Goal: Use online tool/utility: Utilize a website feature to perform a specific function

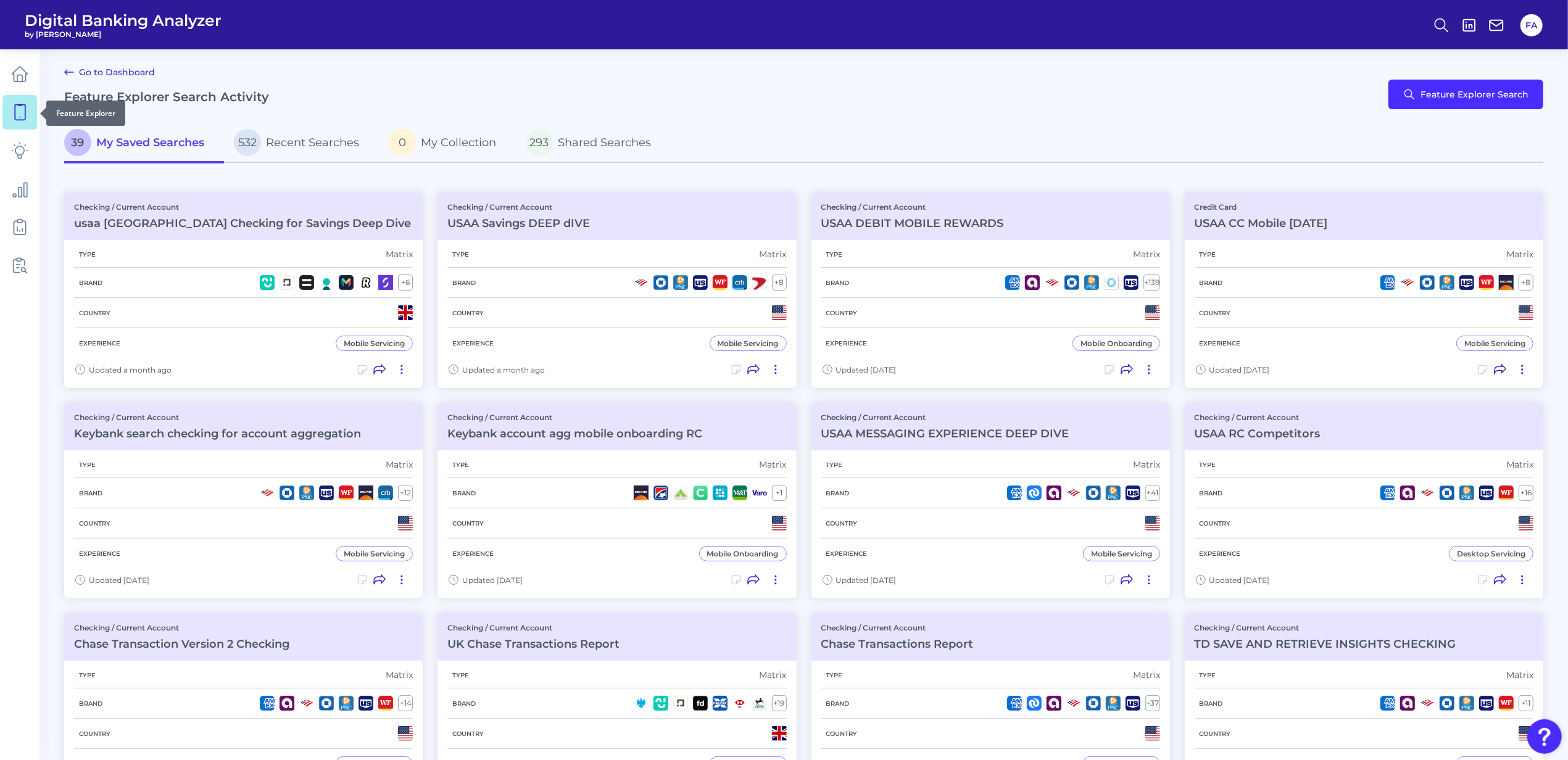
click at [16, 109] on icon at bounding box center [19, 112] width 17 height 17
click at [308, 149] on p "532 Recent Searches" at bounding box center [297, 142] width 125 height 27
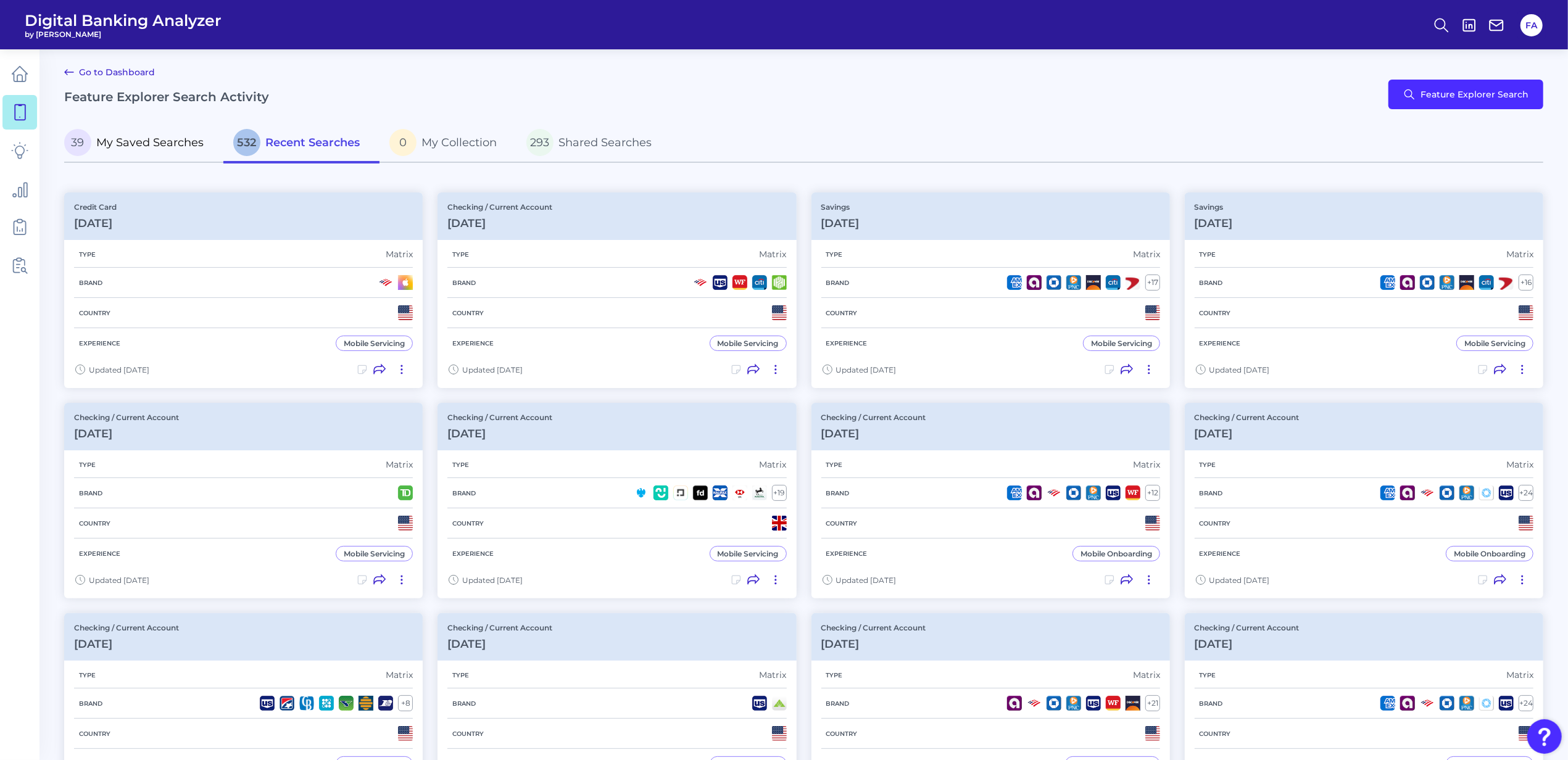
click at [76, 151] on span "39" at bounding box center [78, 142] width 27 height 27
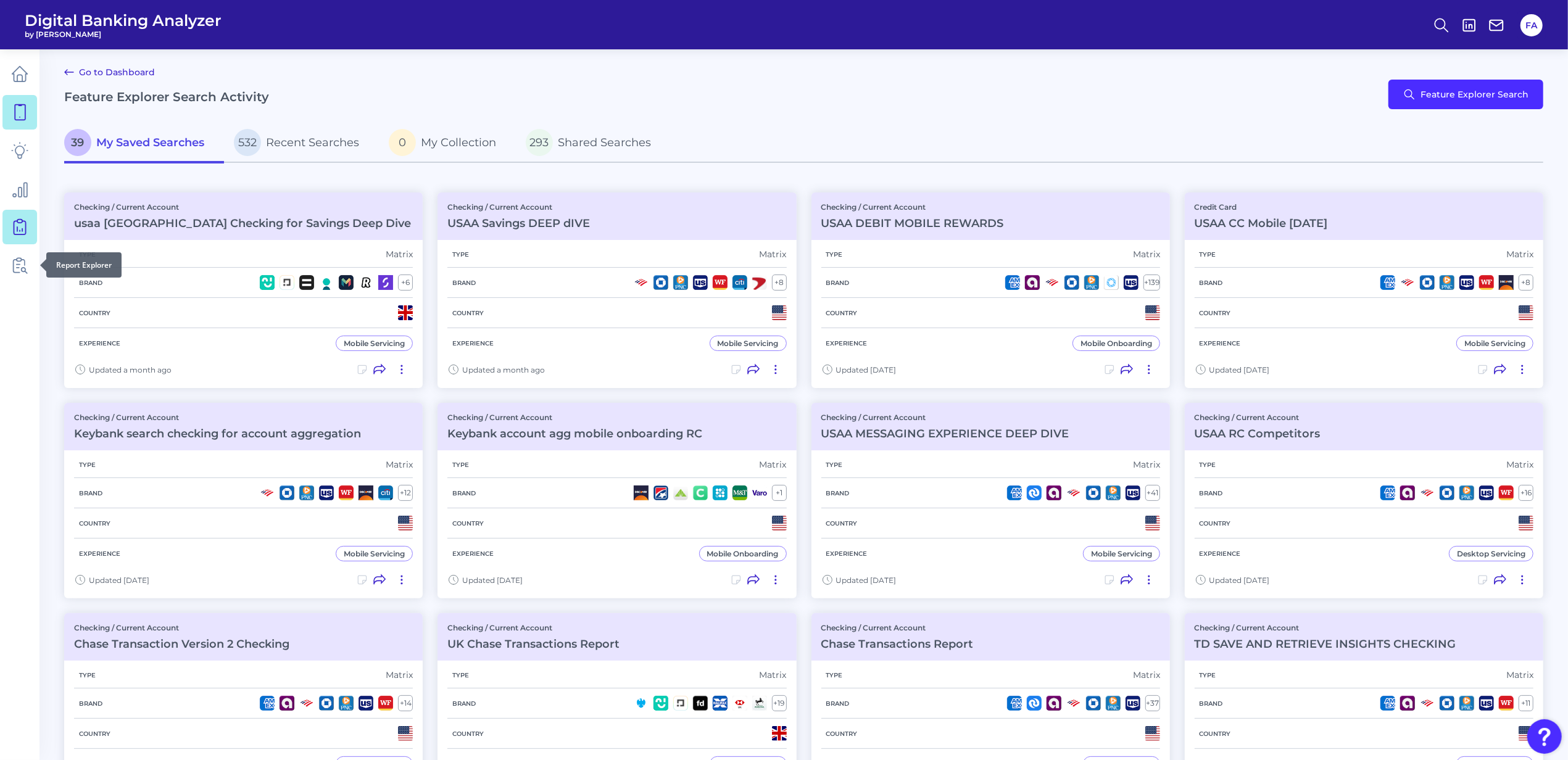
click at [3, 220] on link at bounding box center [20, 227] width 35 height 35
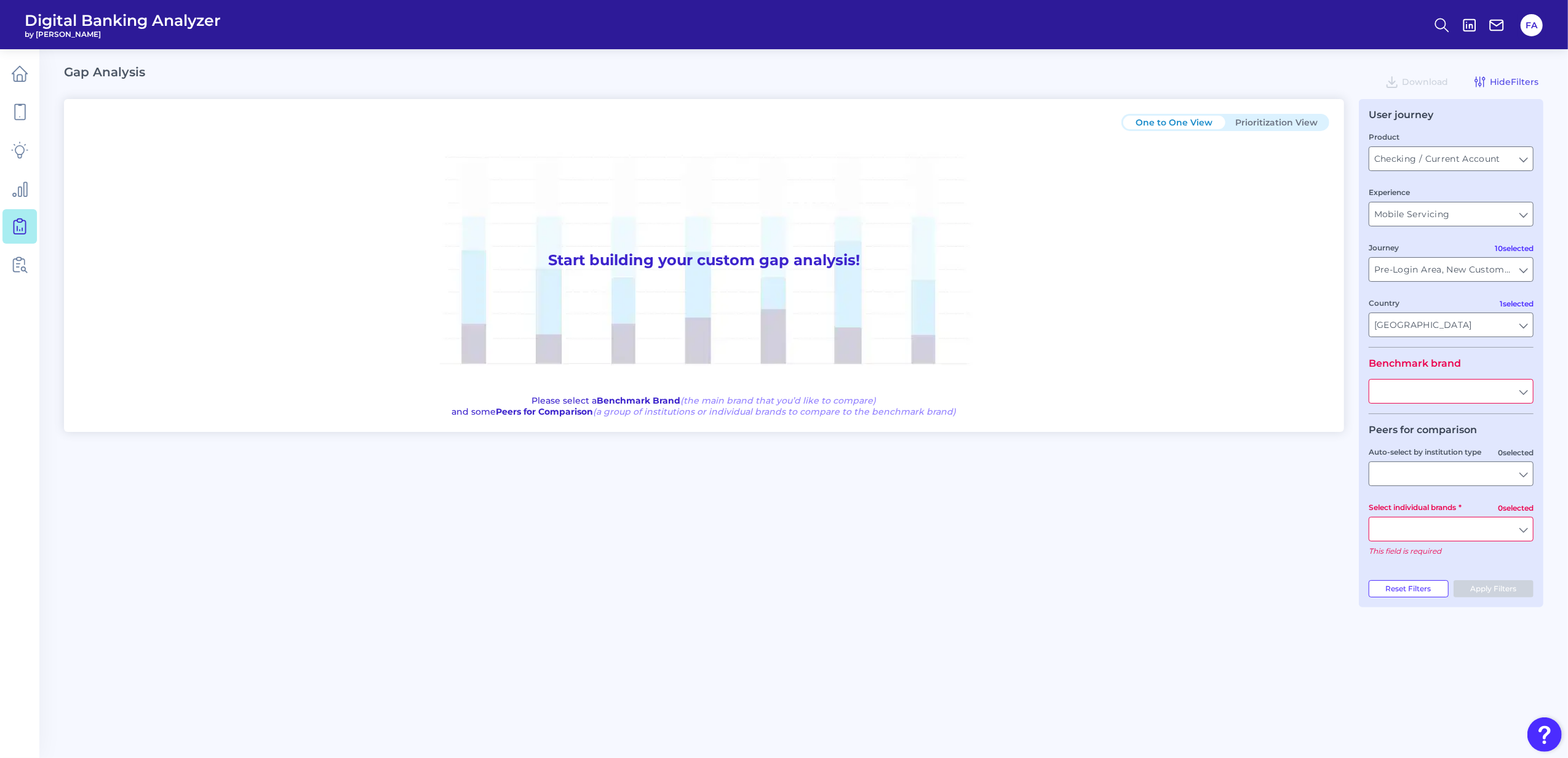
type input "All Journeys"
click at [20, 259] on icon at bounding box center [19, 264] width 17 height 17
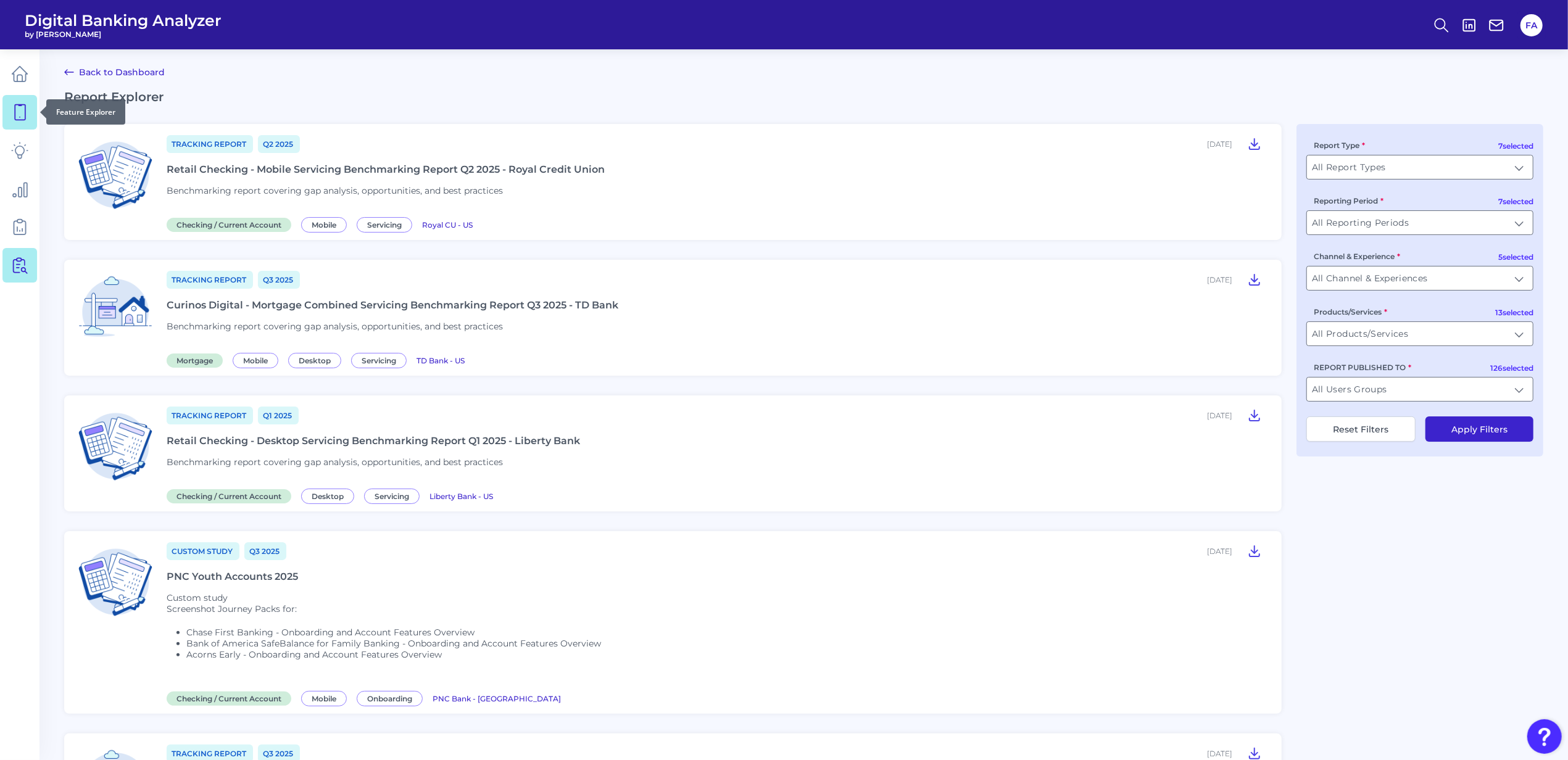
click at [11, 110] on icon at bounding box center [19, 112] width 17 height 17
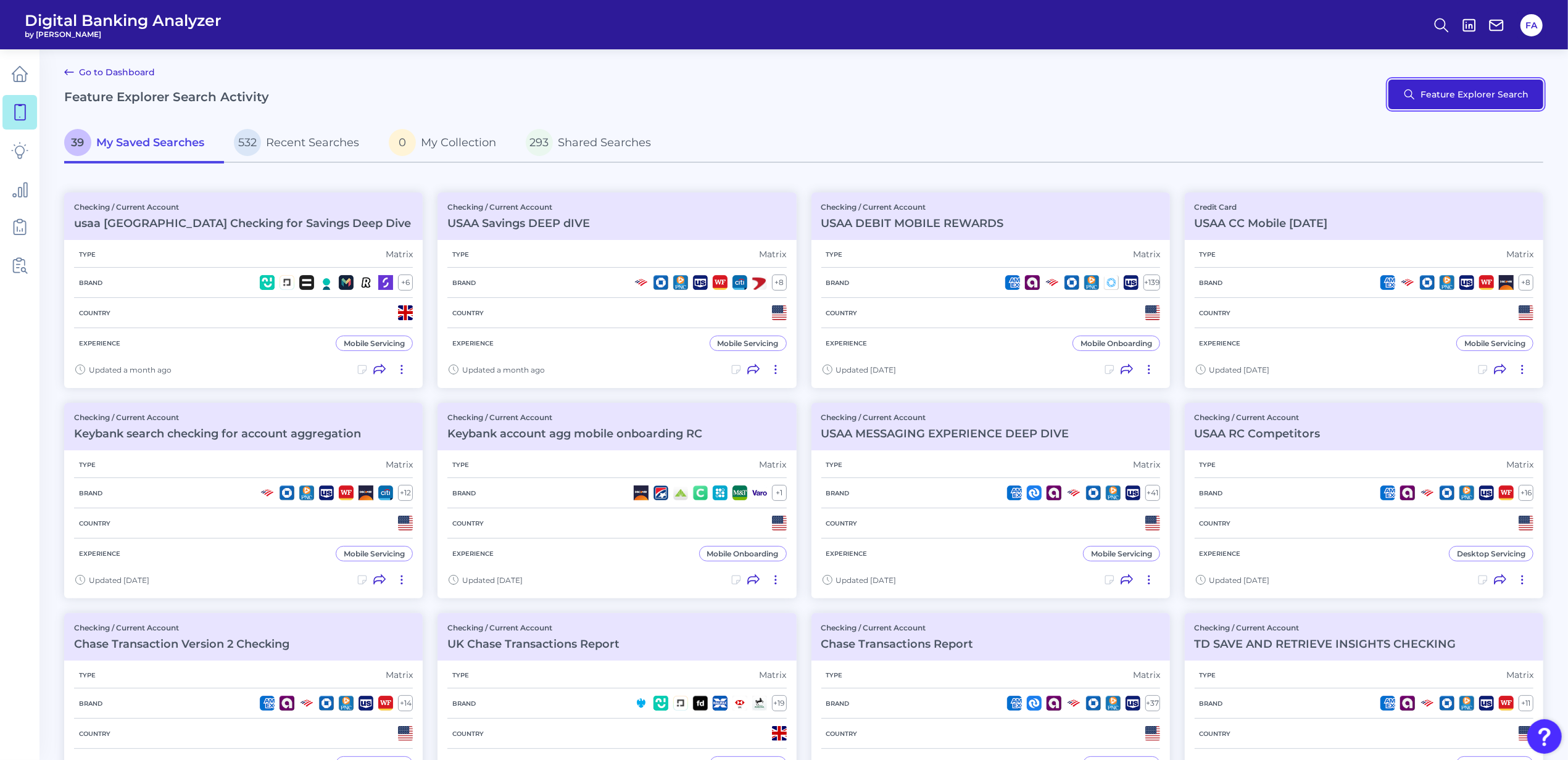
click at [1410, 102] on button "Feature Explorer Search" at bounding box center [1466, 94] width 155 height 29
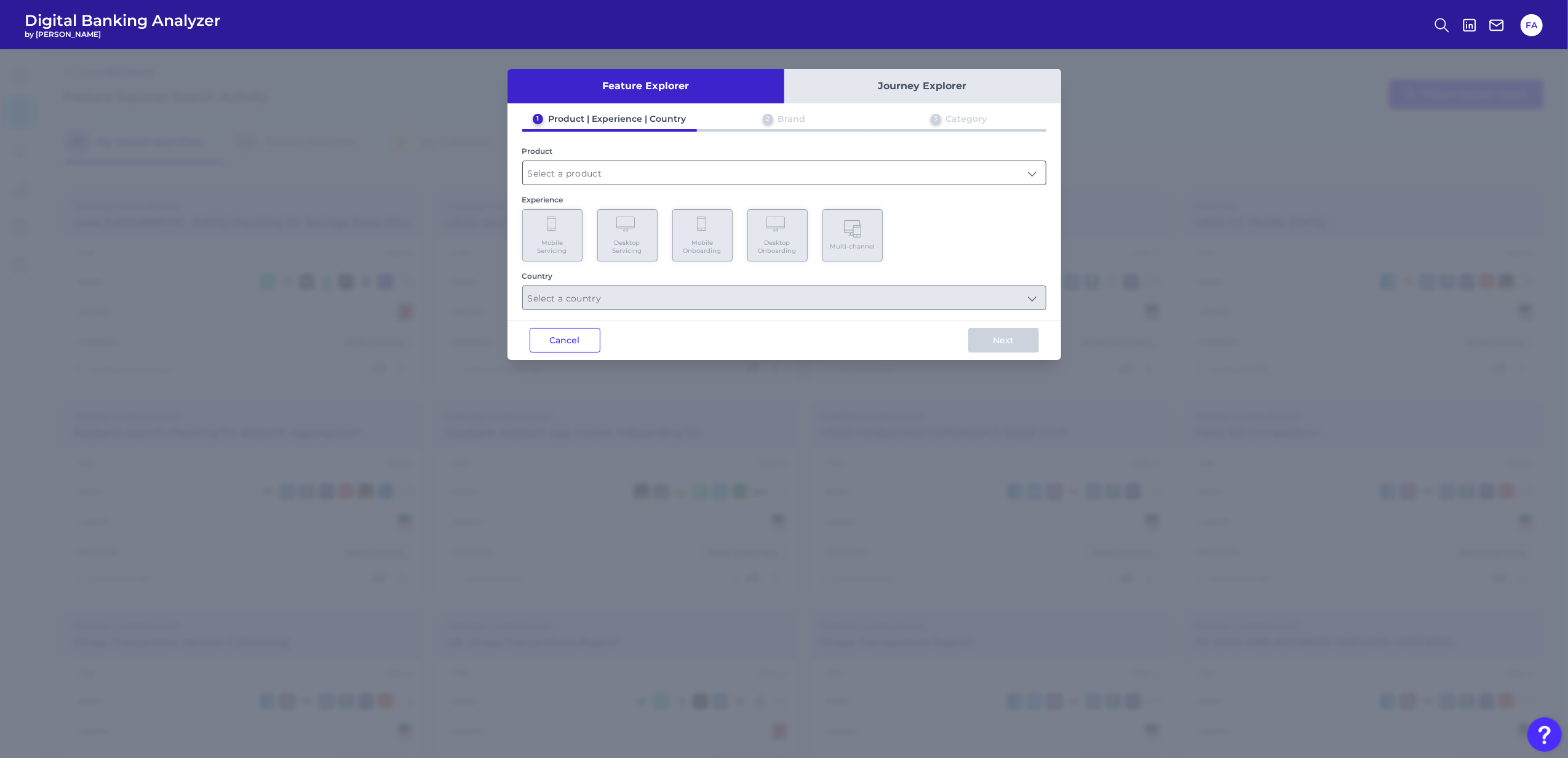
click at [724, 169] on input "text" at bounding box center [784, 173] width 523 height 23
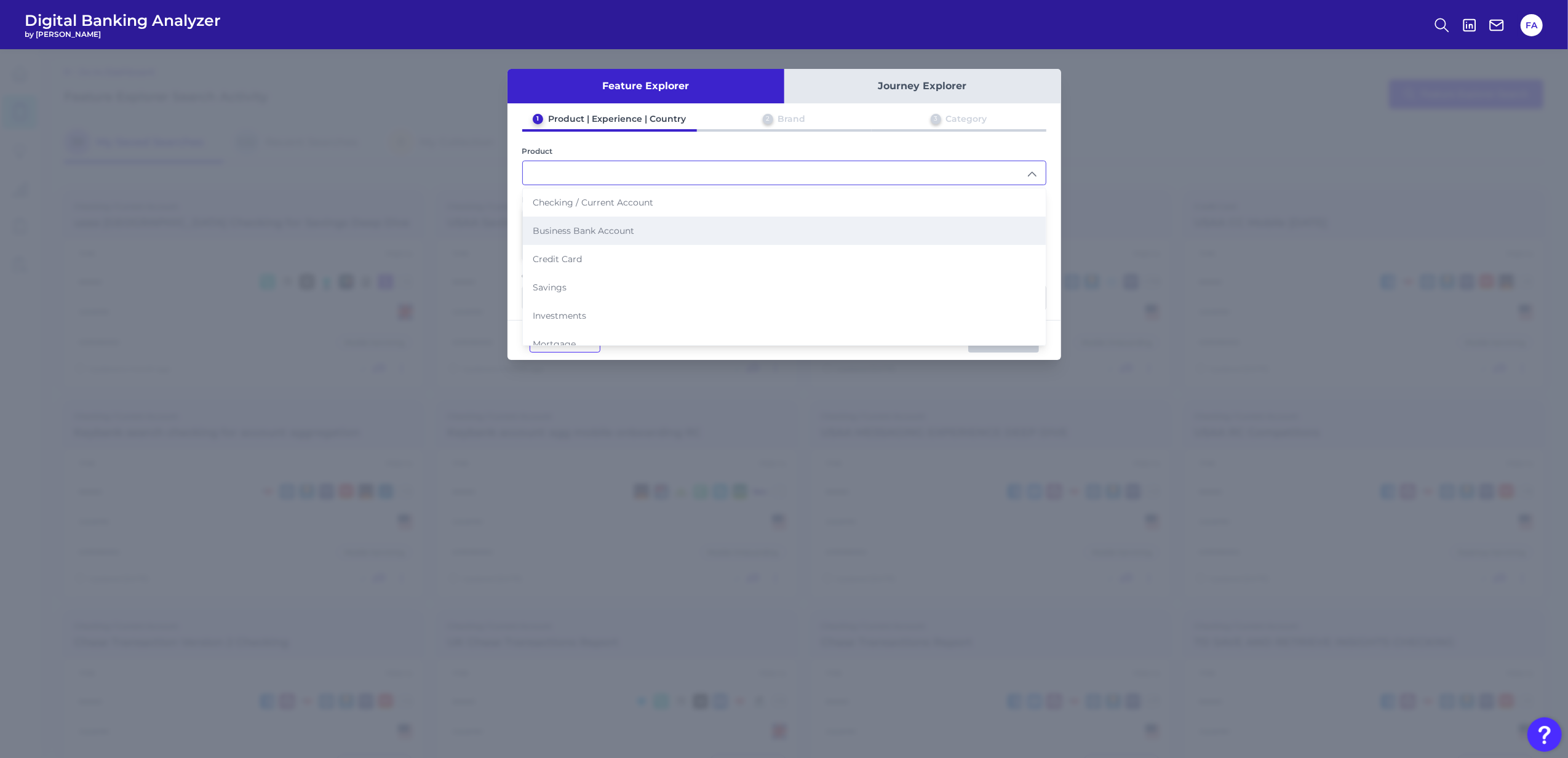
click at [604, 230] on span "Business Bank Account" at bounding box center [583, 230] width 101 height 11
type input "Business Bank Account"
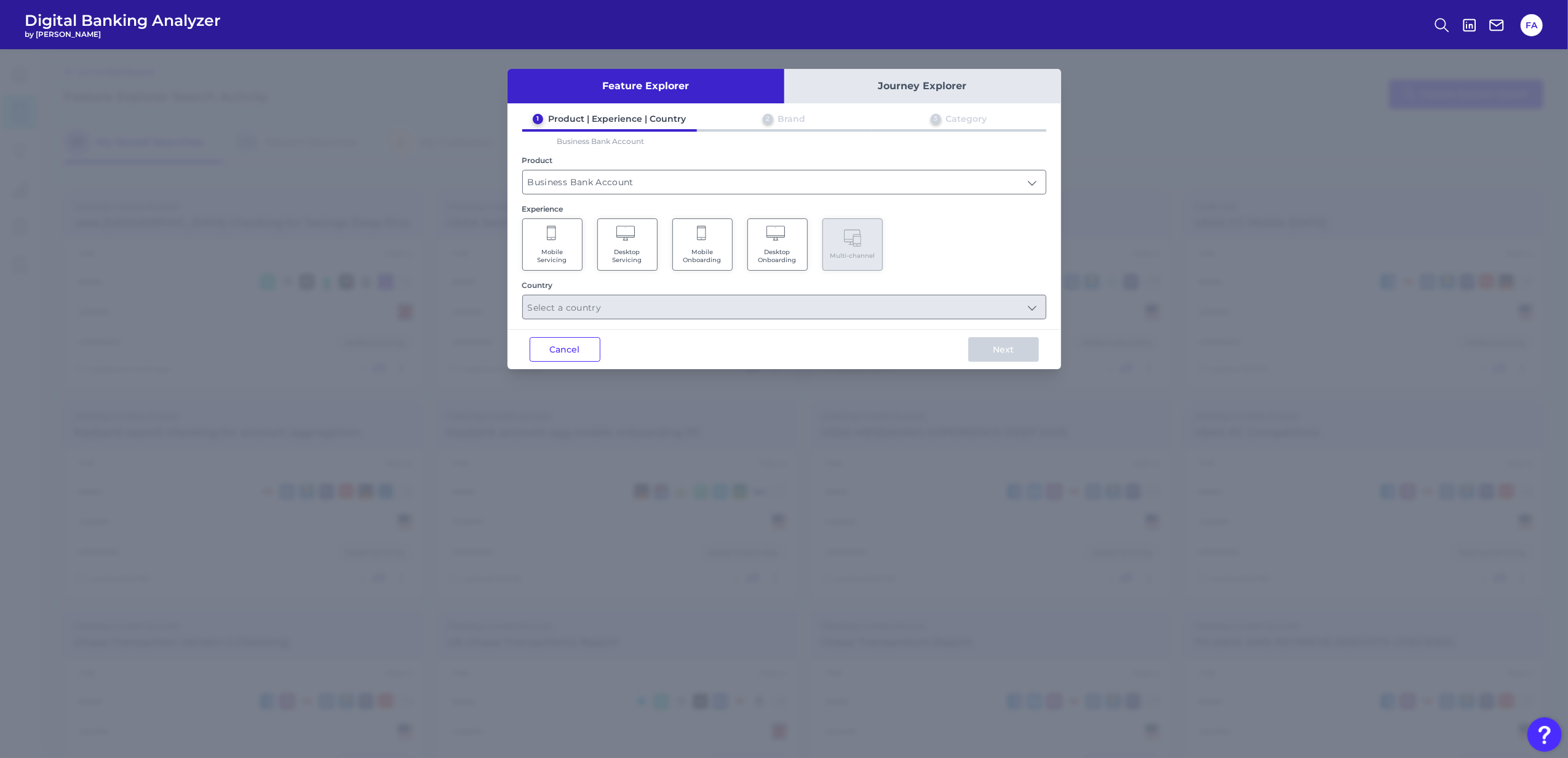
click at [556, 239] on icon at bounding box center [552, 234] width 11 height 17
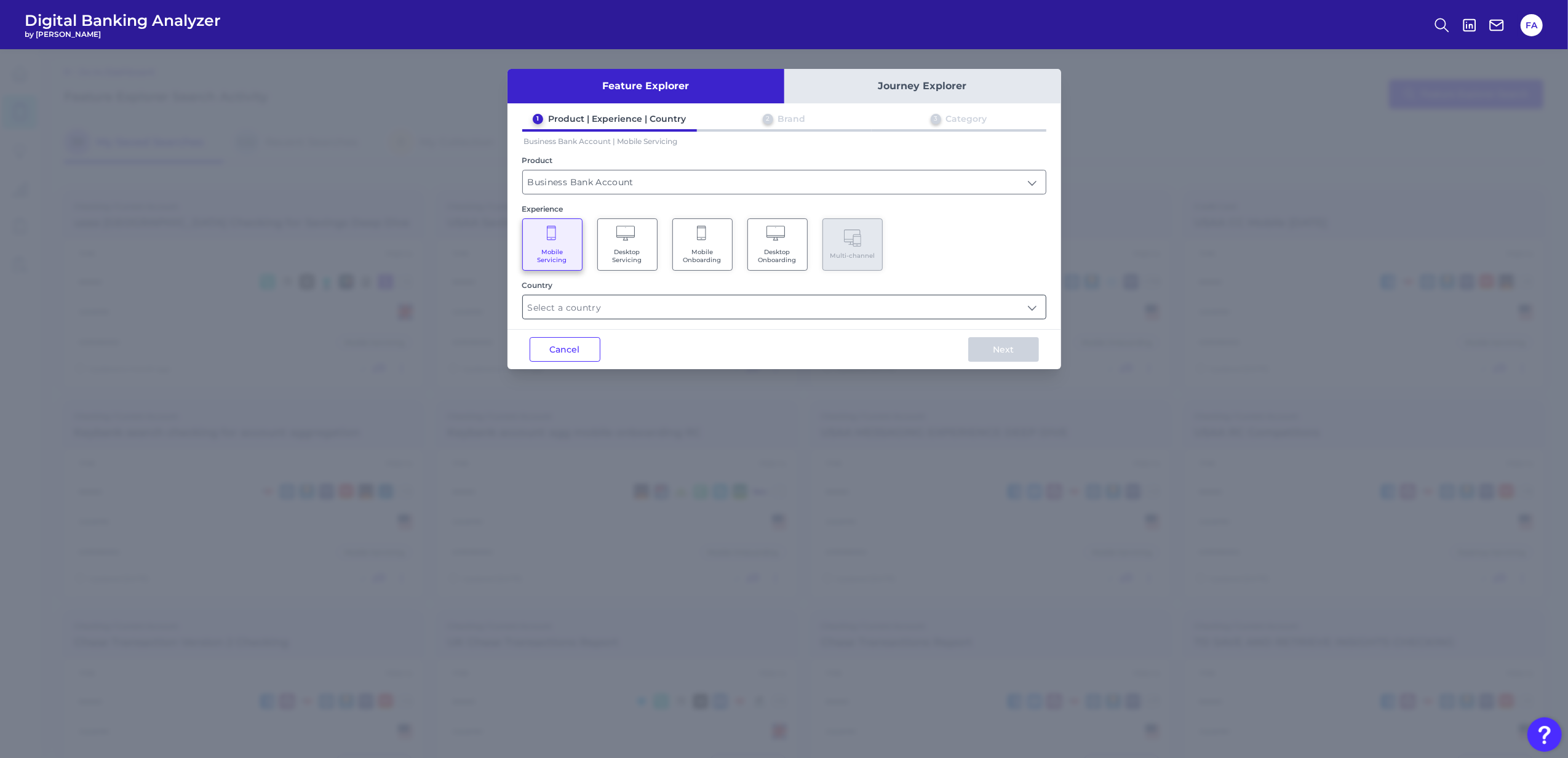
click at [633, 315] on input "text" at bounding box center [784, 307] width 523 height 23
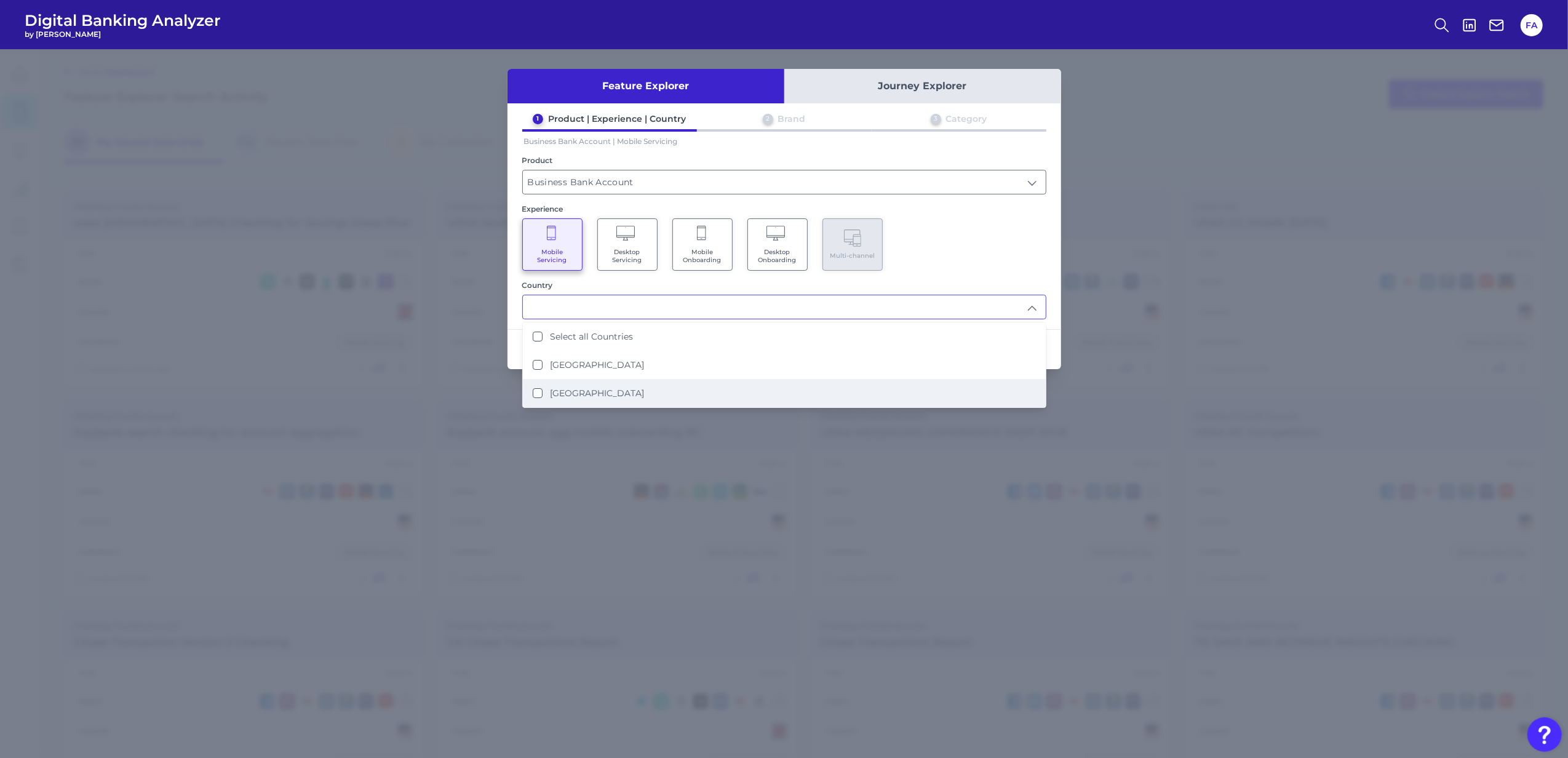
click at [643, 379] on li "[GEOGRAPHIC_DATA]" at bounding box center [784, 393] width 523 height 29
type input "[GEOGRAPHIC_DATA]"
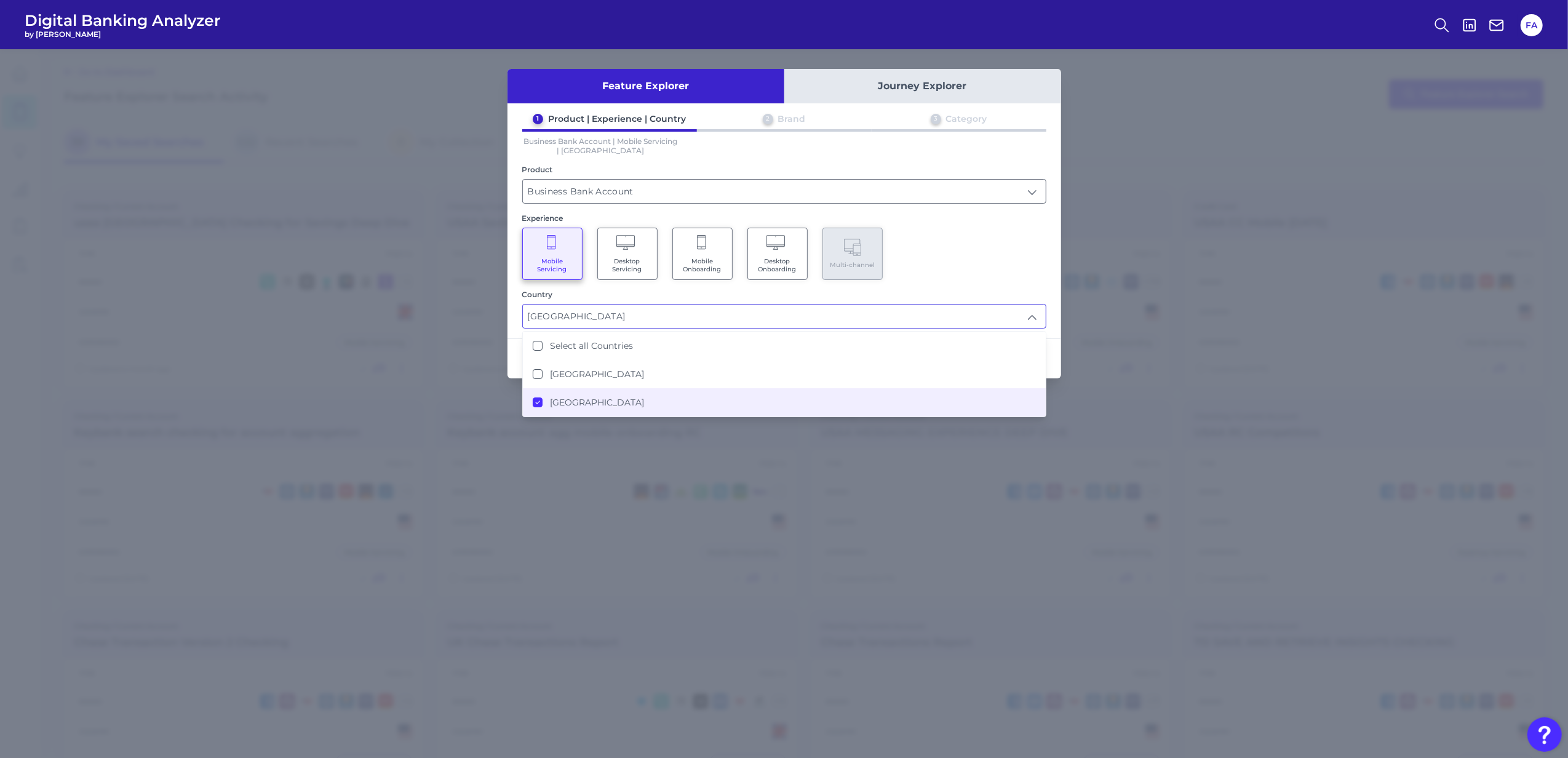
drag, startPoint x: 1002, startPoint y: 252, endPoint x: 1022, endPoint y: 310, distance: 61.4
click at [999, 252] on div "Mobile Servicing Desktop Servicing Mobile Onboarding Desktop Onboarding Multi-c…" at bounding box center [784, 254] width 524 height 52
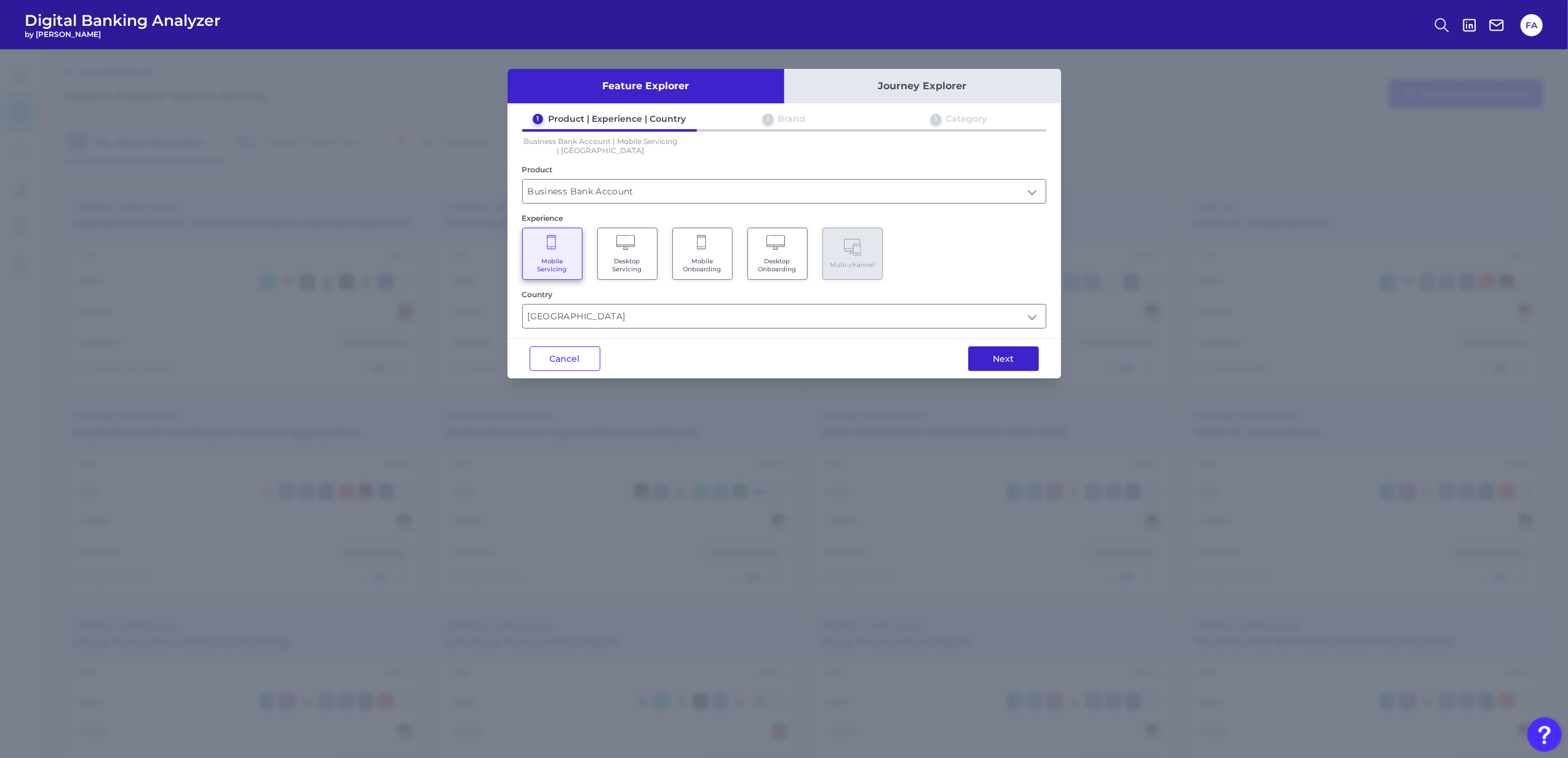
click at [977, 370] on div "Next" at bounding box center [1004, 359] width 115 height 39
click at [978, 362] on button "Next" at bounding box center [1004, 358] width 71 height 24
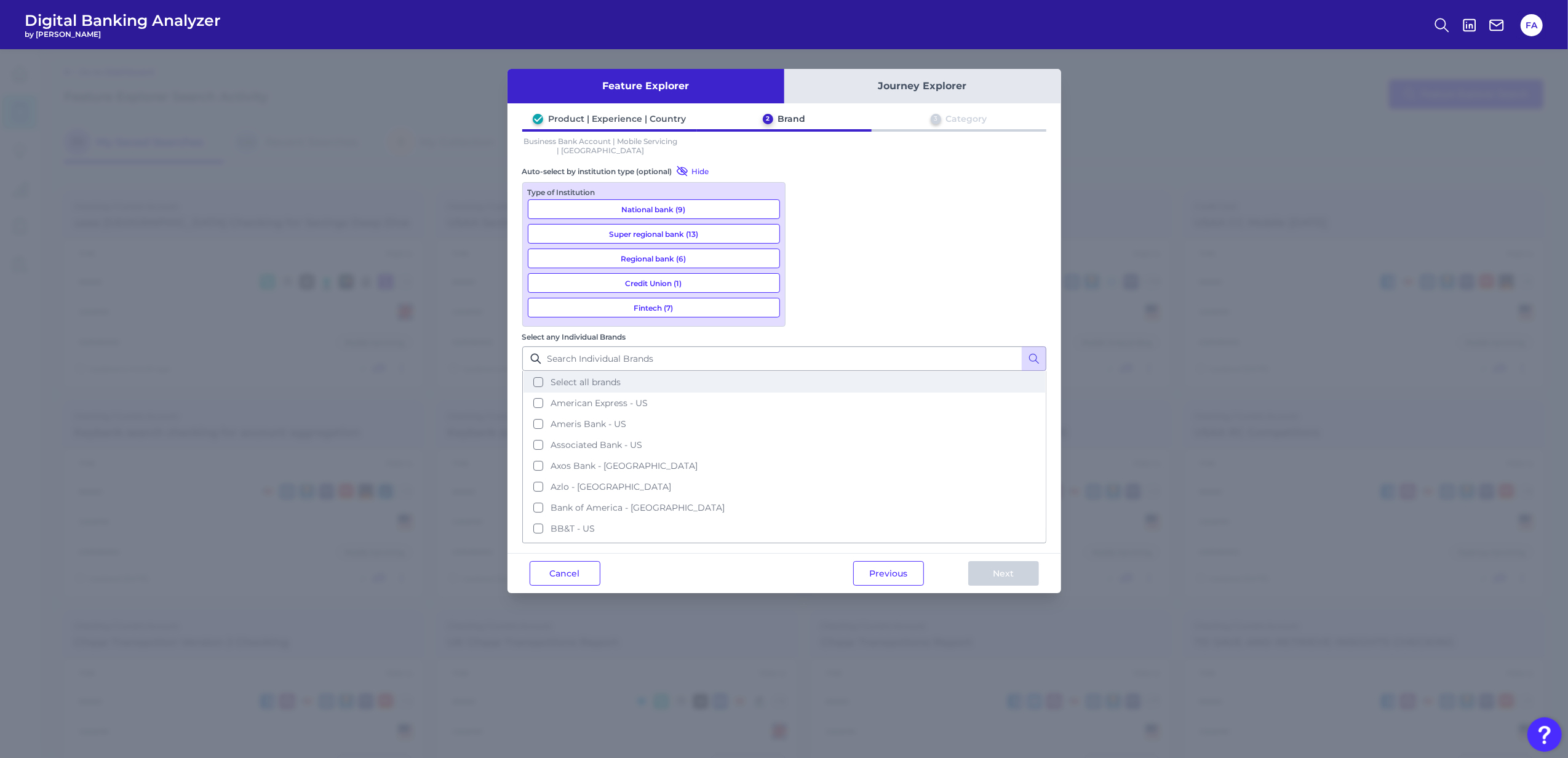
click at [835, 371] on button "Select all brands" at bounding box center [784, 381] width 522 height 21
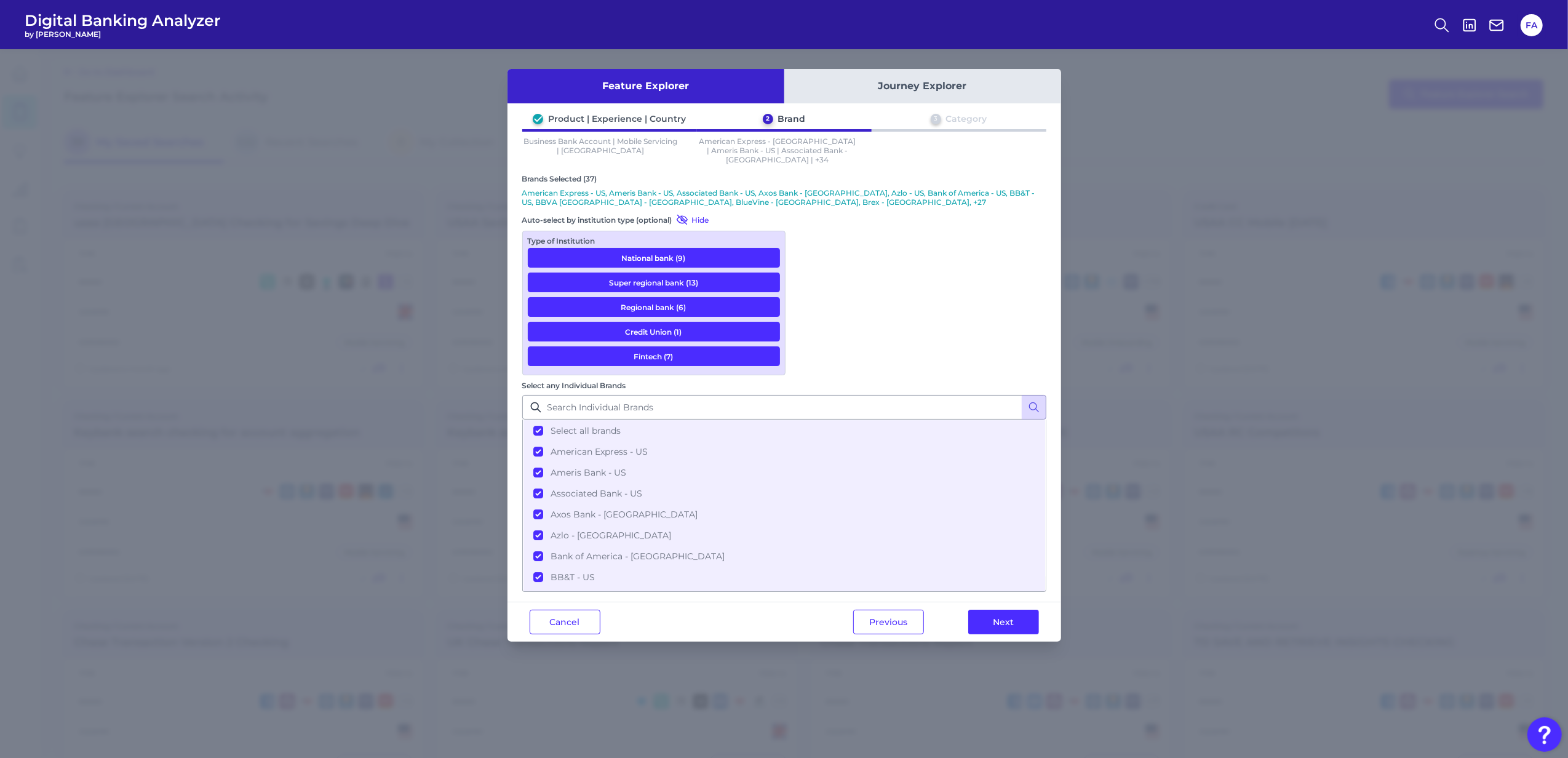
drag, startPoint x: 934, startPoint y: 521, endPoint x: 947, endPoint y: 549, distance: 30.9
drag, startPoint x: 947, startPoint y: 549, endPoint x: 766, endPoint y: 454, distance: 204.4
click at [717, 602] on div "Cancel Previous Next" at bounding box center [784, 621] width 553 height 40
click at [992, 610] on button "Next" at bounding box center [1004, 622] width 71 height 24
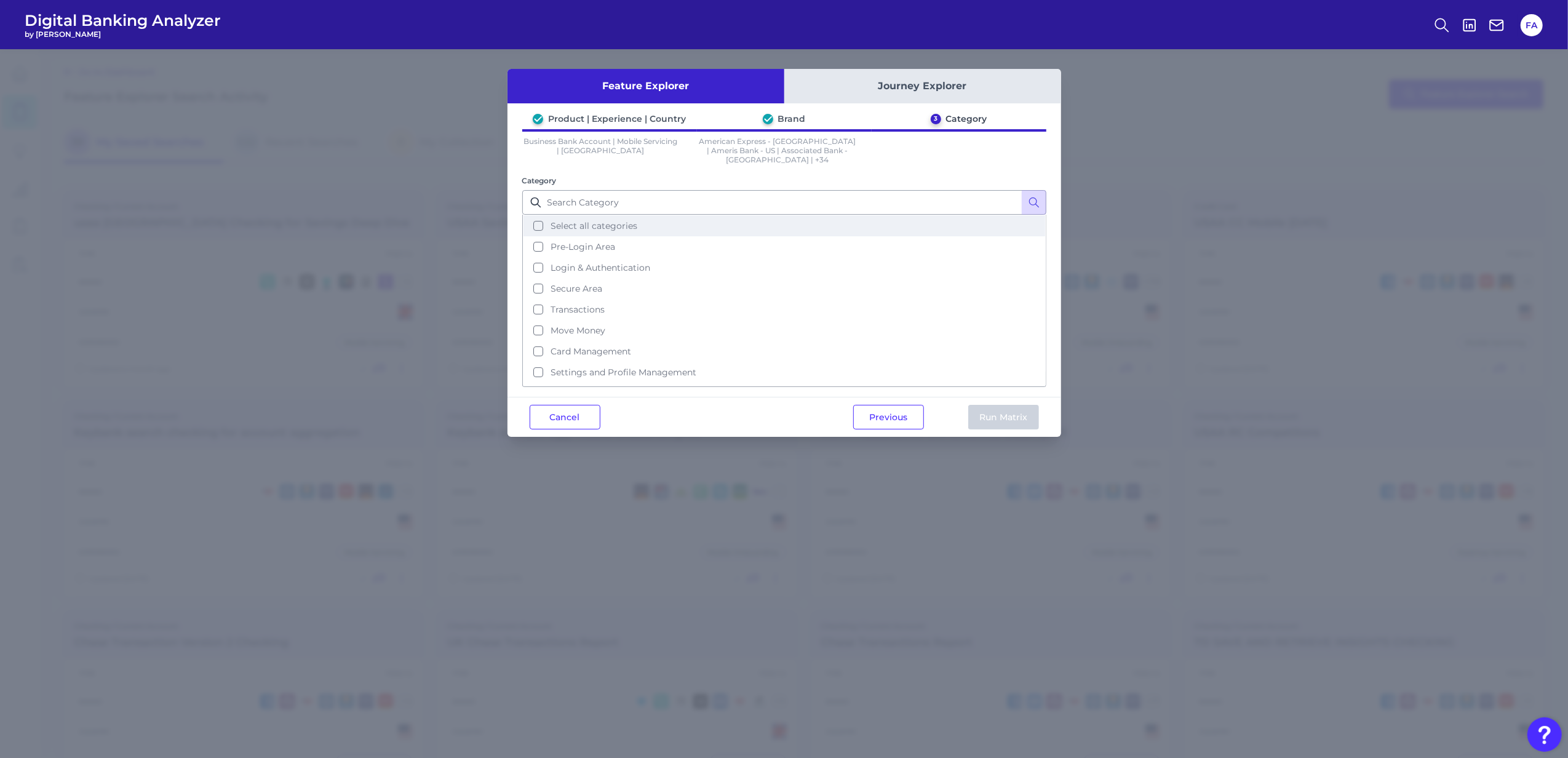
click at [566, 216] on button "Select all categories" at bounding box center [784, 226] width 522 height 21
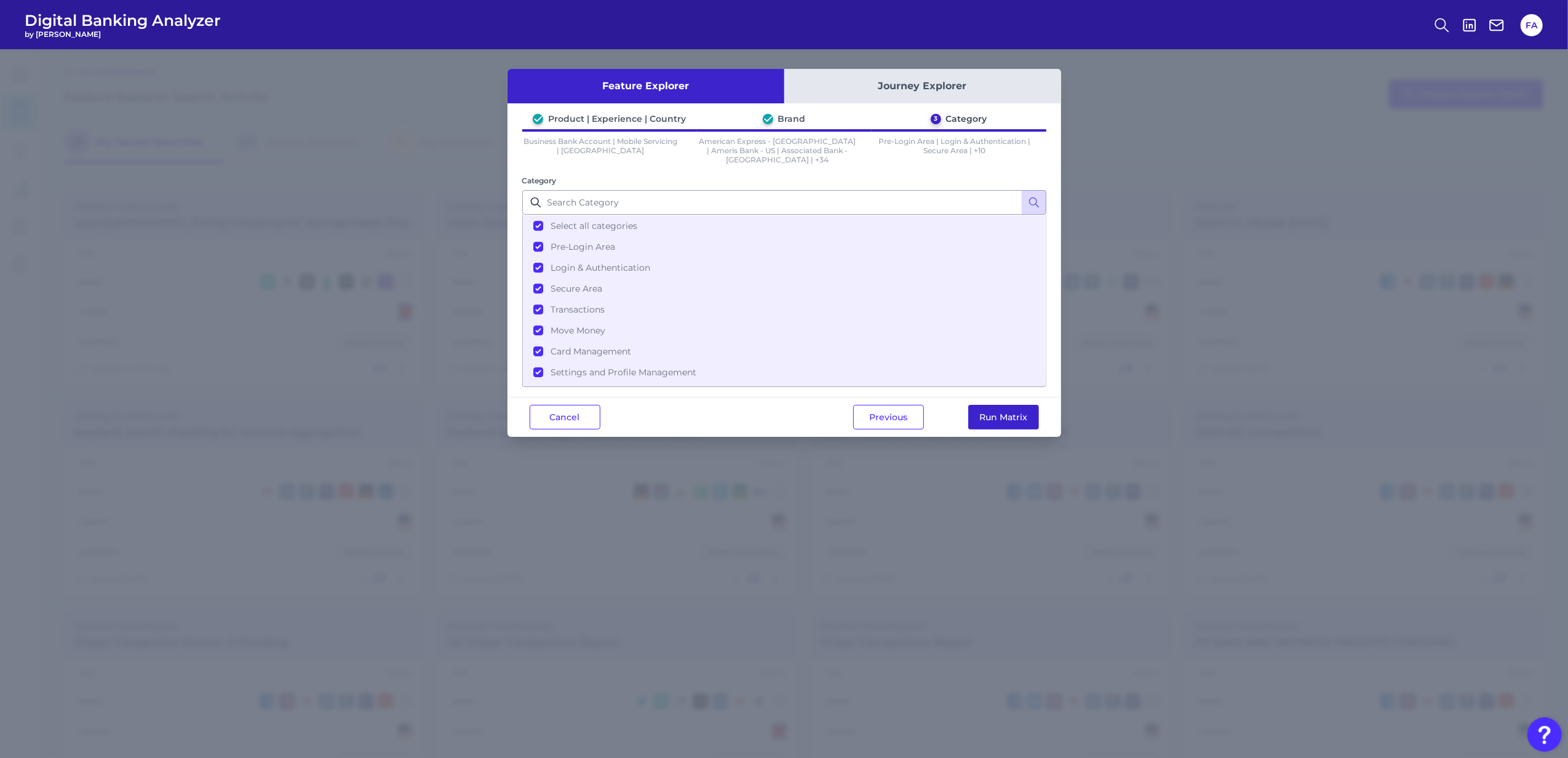
click at [1002, 409] on button "Run Matrix" at bounding box center [1004, 417] width 71 height 24
